Goal: Book appointment/travel/reservation

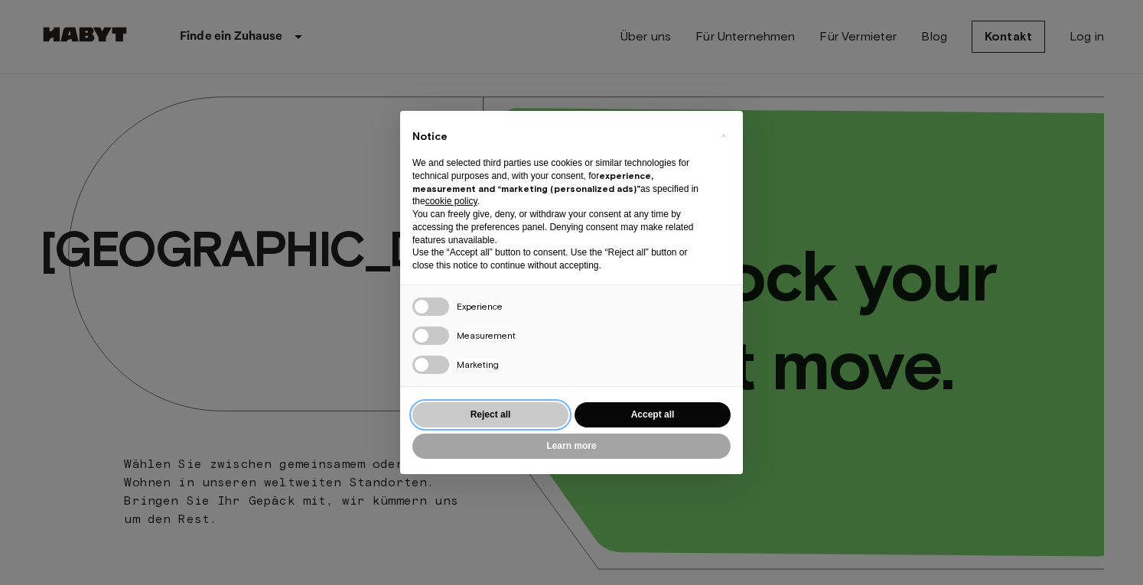
click at [502, 421] on button "Reject all" at bounding box center [490, 414] width 156 height 25
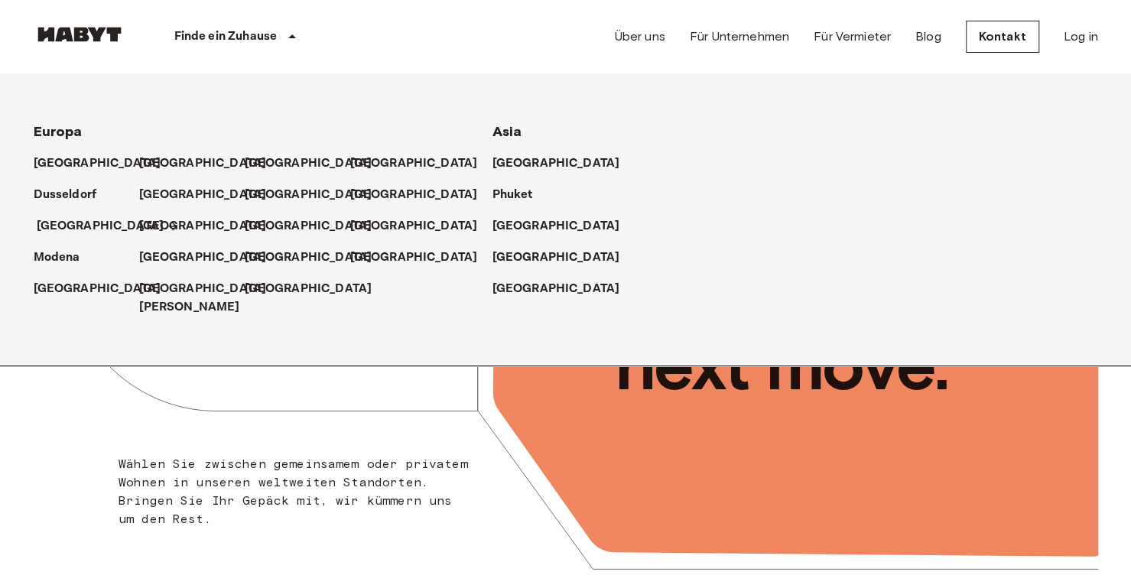
click at [80, 217] on link "[GEOGRAPHIC_DATA]" at bounding box center [108, 226] width 143 height 18
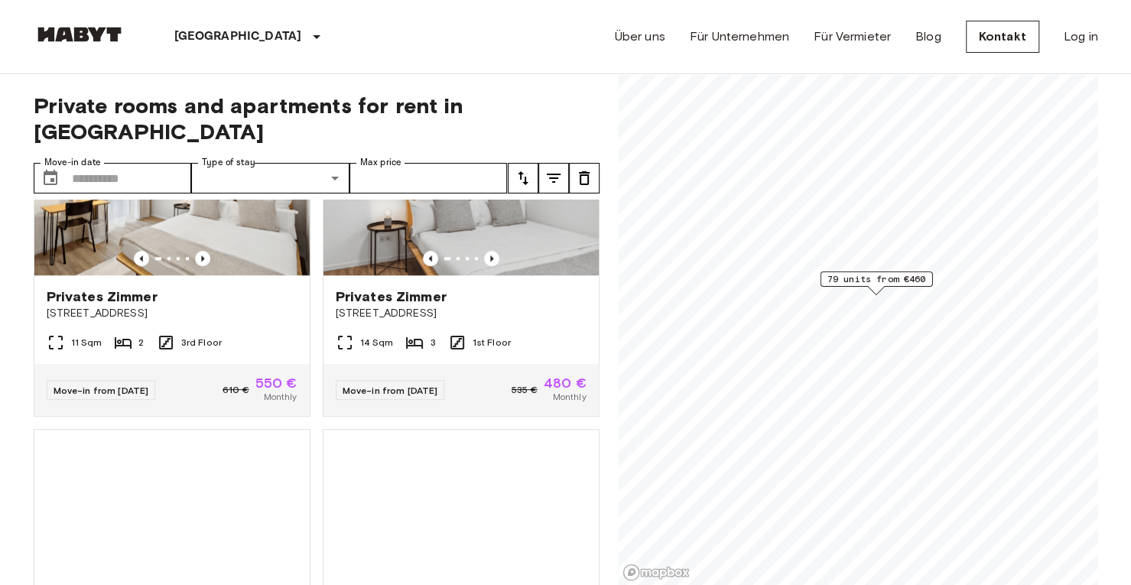
scroll to position [708, 0]
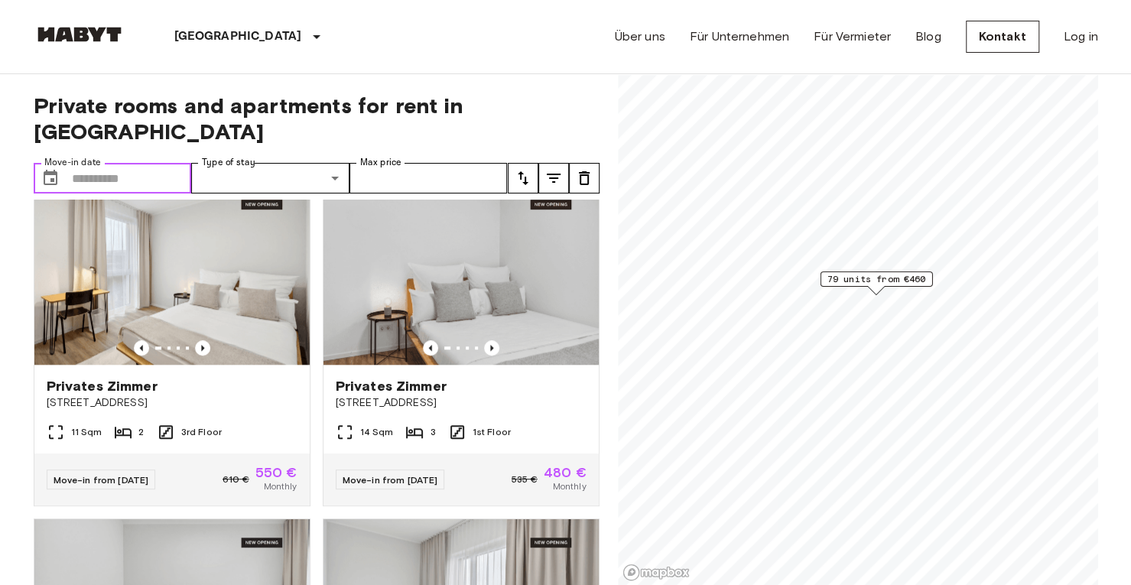
click at [132, 163] on input "Move-in date" at bounding box center [132, 178] width 120 height 31
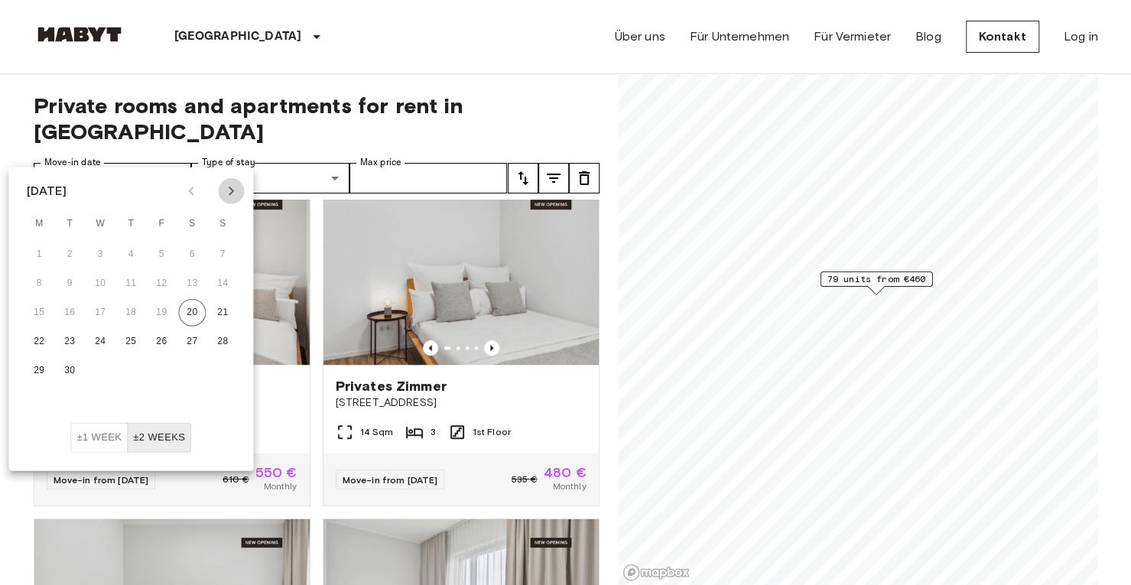
click at [227, 195] on icon "Next month" at bounding box center [231, 191] width 18 height 18
click at [98, 250] on button "1" at bounding box center [100, 255] width 28 height 28
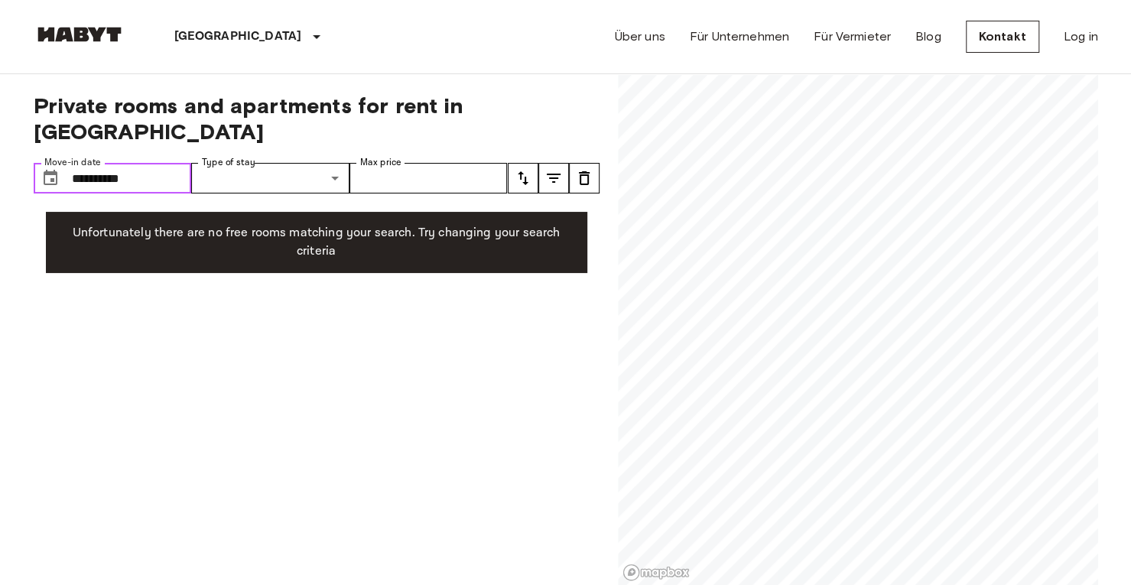
click at [161, 163] on input "**********" at bounding box center [132, 178] width 120 height 31
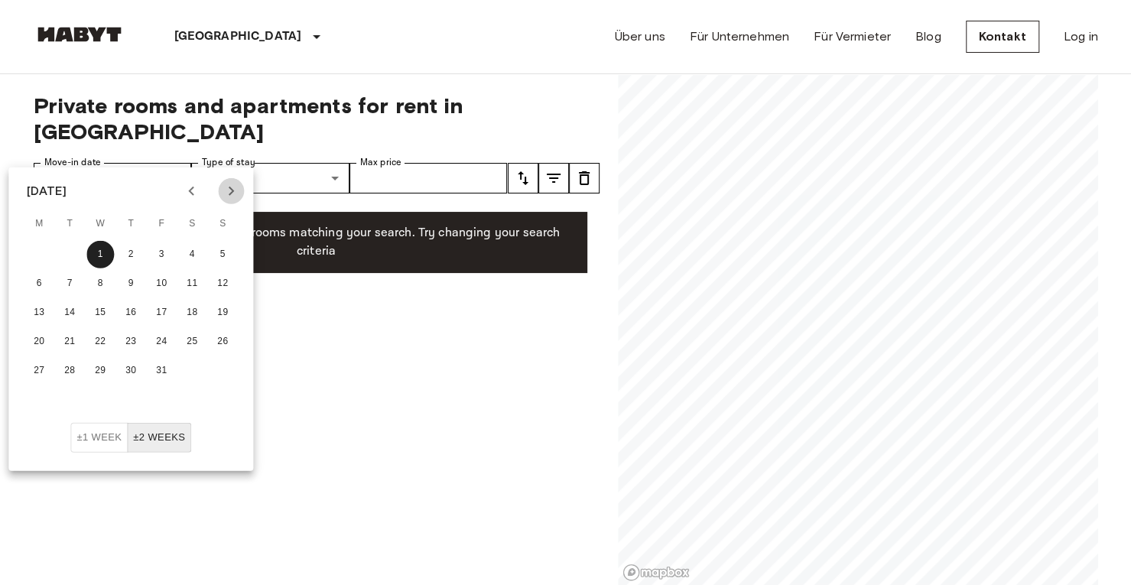
click at [229, 195] on icon "Next month" at bounding box center [231, 191] width 18 height 18
click at [197, 251] on button "1" at bounding box center [192, 255] width 28 height 28
type input "**********"
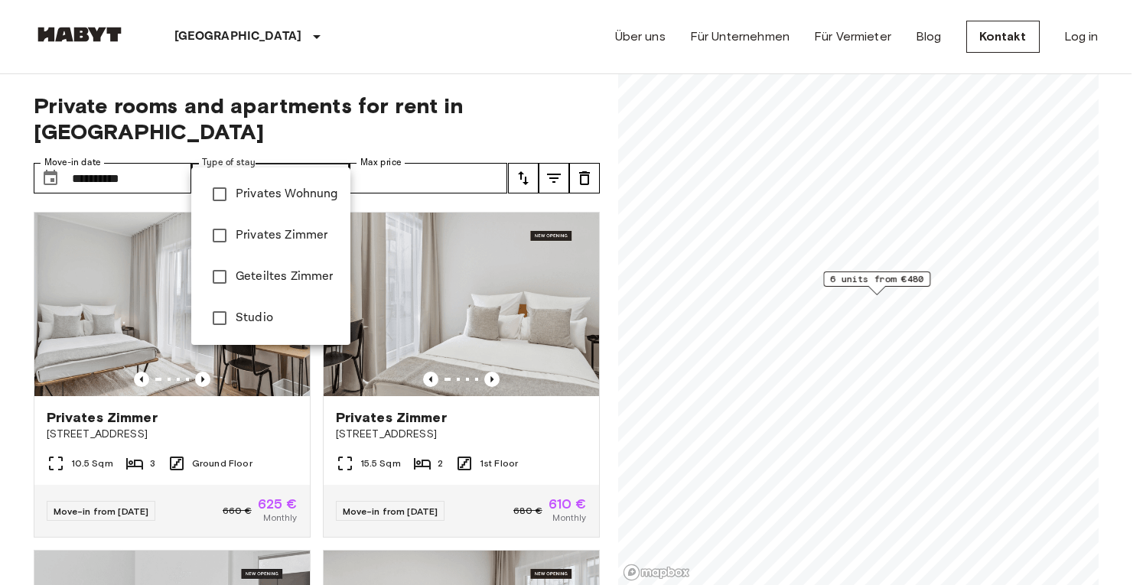
click at [375, 158] on div at bounding box center [571, 292] width 1143 height 585
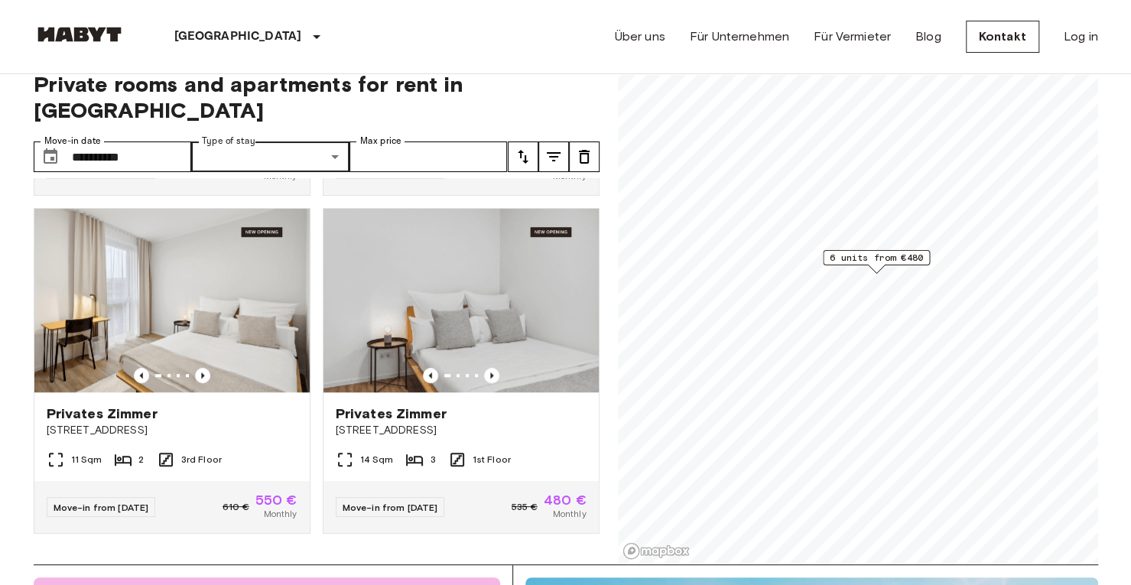
scroll to position [21, 0]
